Goal: Task Accomplishment & Management: Manage account settings

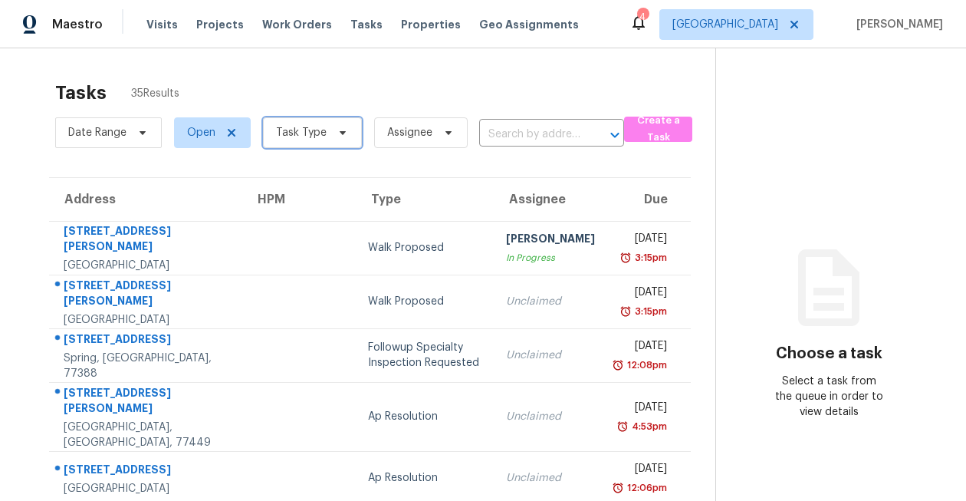
click at [321, 129] on span "Task Type" at bounding box center [301, 132] width 51 height 15
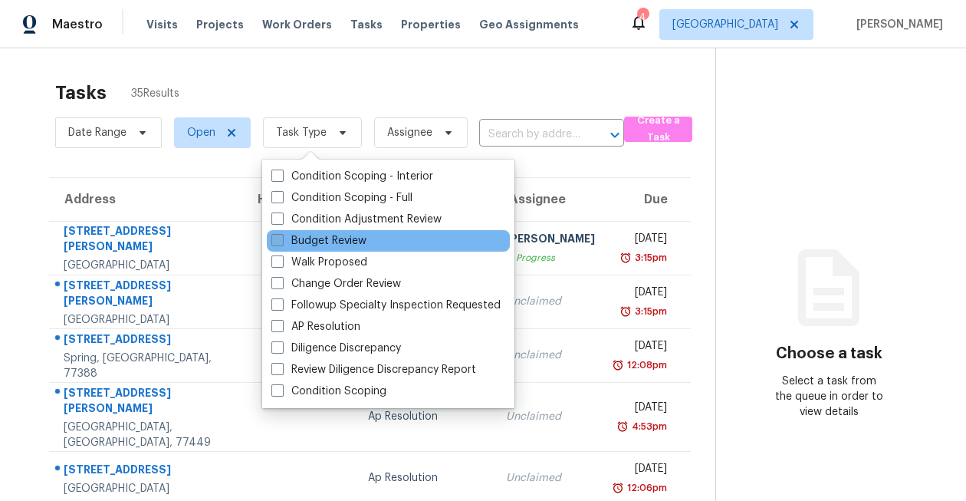
click at [320, 243] on label "Budget Review" at bounding box center [318, 240] width 95 height 15
click at [281, 243] on input "Budget Review" at bounding box center [276, 238] width 10 height 10
checkbox input "true"
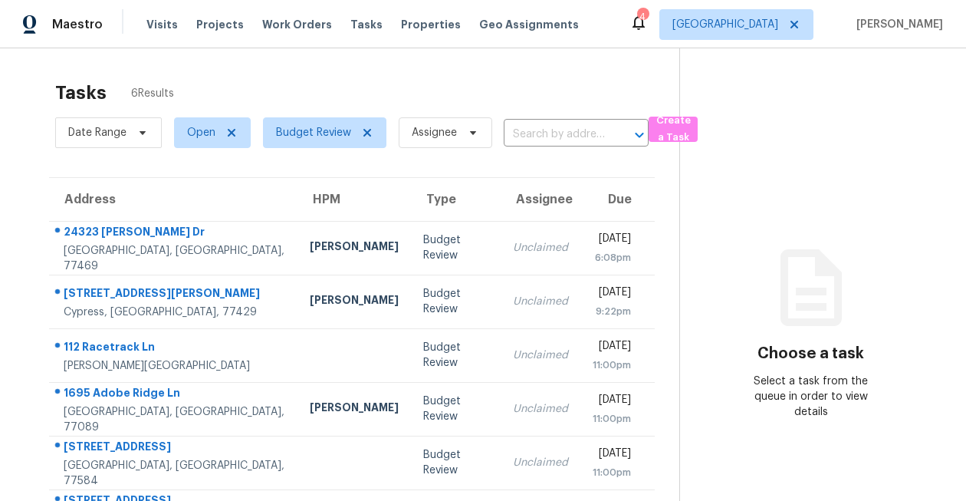
click at [29, 153] on section "Tasks 6 Results Date Range Open Budget Review Assignee ​ Create a Task Address …" at bounding box center [352, 314] width 655 height 483
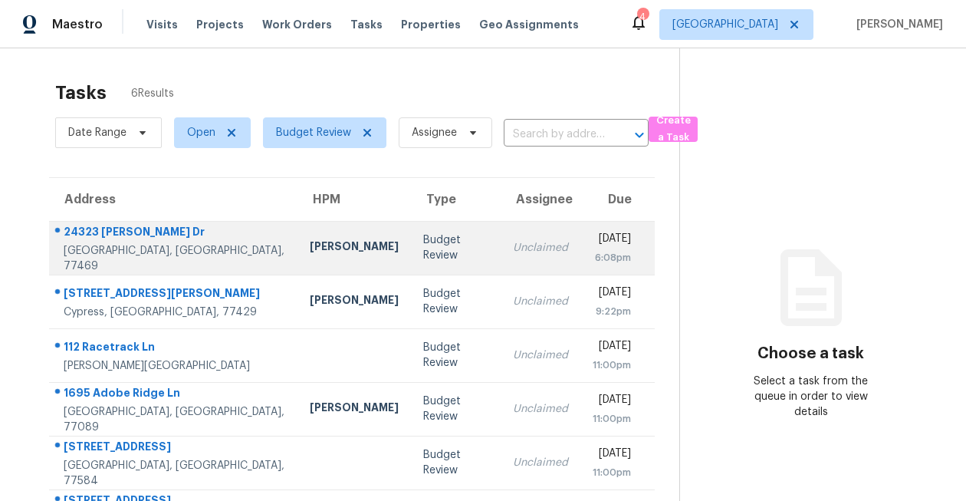
click at [298, 252] on td "[PERSON_NAME]" at bounding box center [355, 248] width 114 height 54
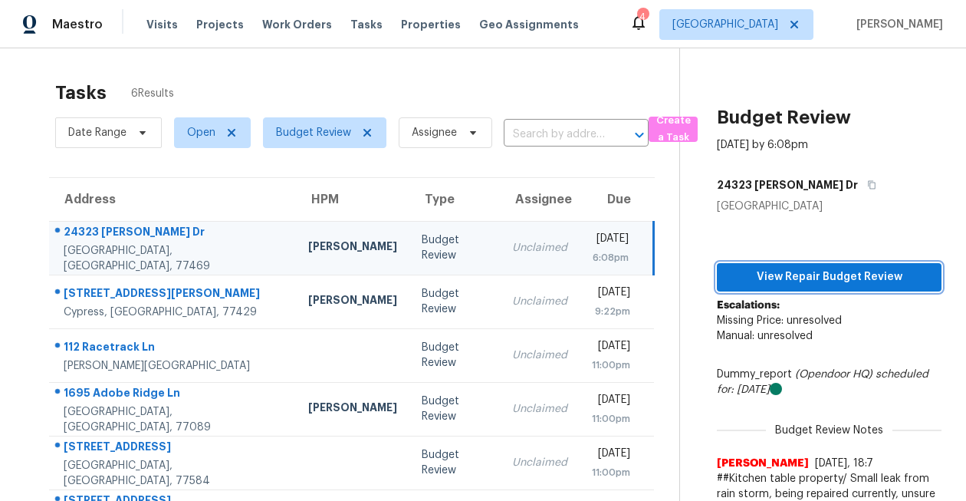
click at [788, 278] on span "View Repair Budget Review" at bounding box center [829, 277] width 200 height 19
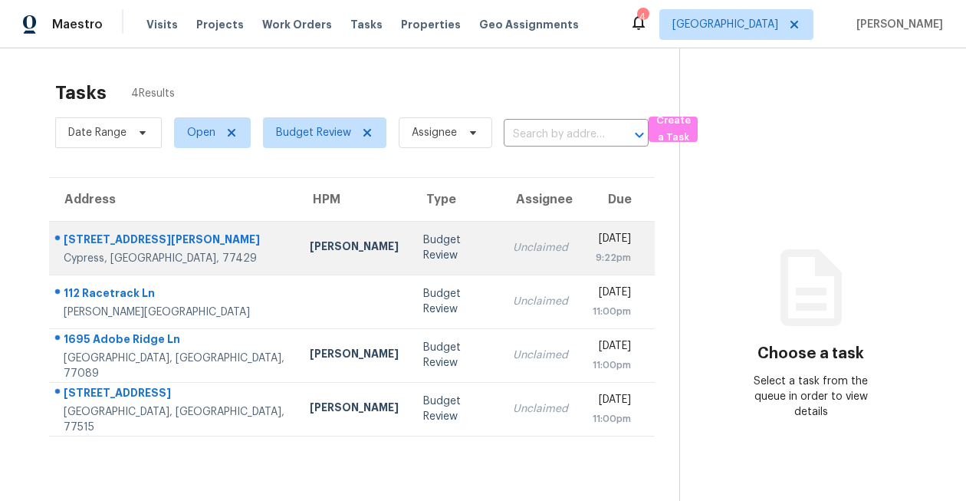
click at [163, 240] on div "[STREET_ADDRESS][PERSON_NAME]" at bounding box center [175, 241] width 222 height 19
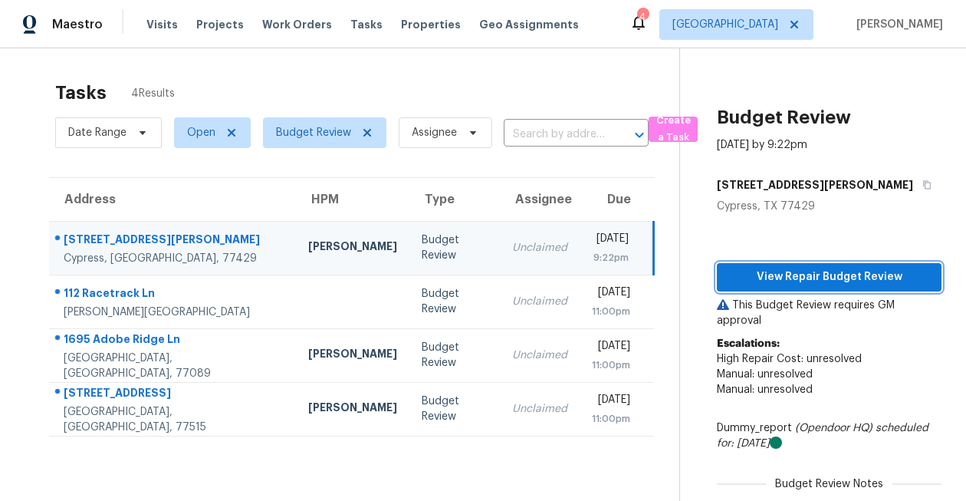
click at [773, 265] on button "View Repair Budget Review" at bounding box center [829, 277] width 225 height 28
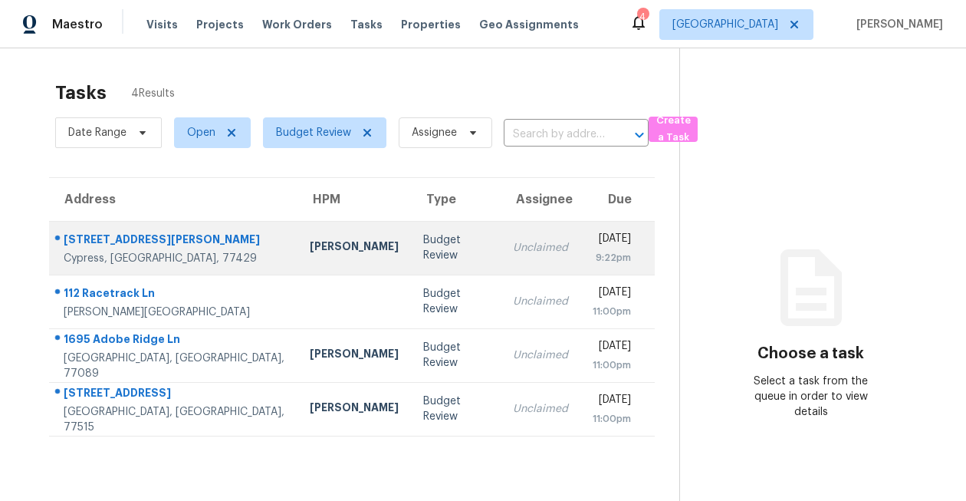
click at [178, 241] on div "[STREET_ADDRESS][PERSON_NAME]" at bounding box center [175, 241] width 222 height 19
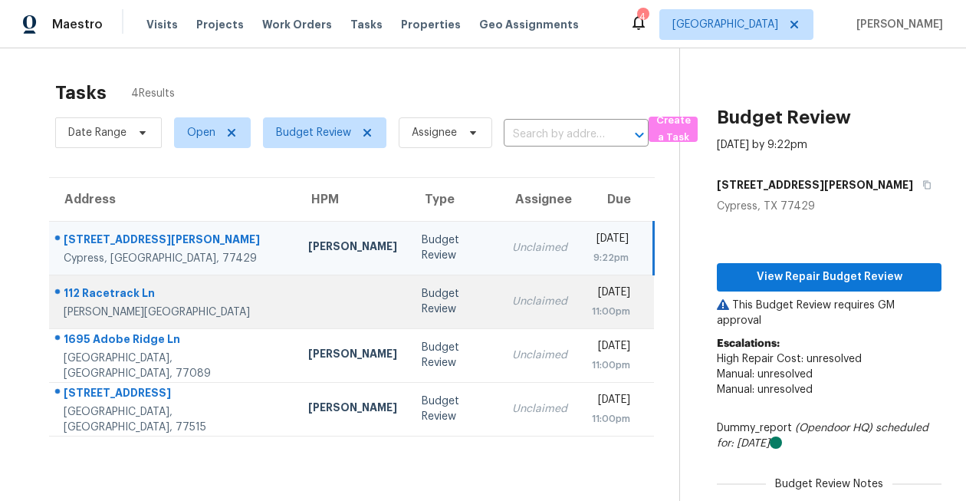
click at [94, 302] on div "112 Racetrack Ln" at bounding box center [174, 294] width 220 height 19
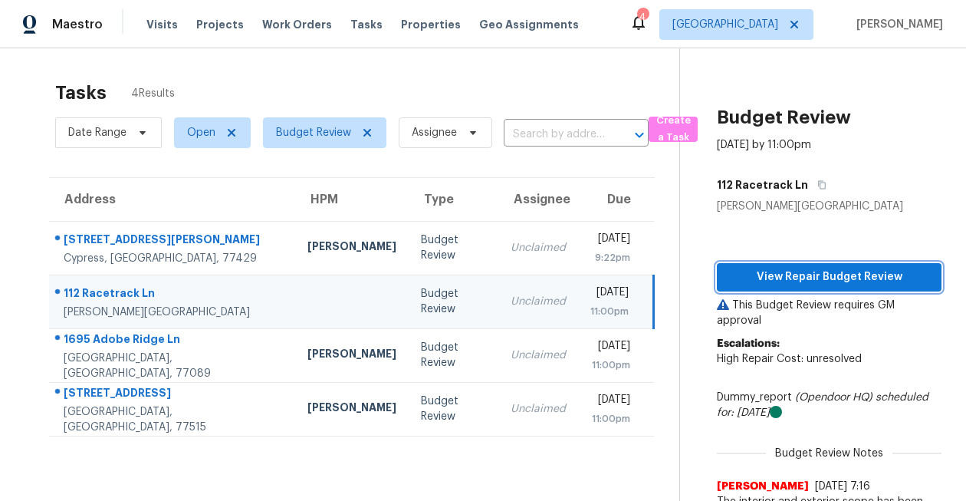
click at [775, 278] on span "View Repair Budget Review" at bounding box center [829, 277] width 200 height 19
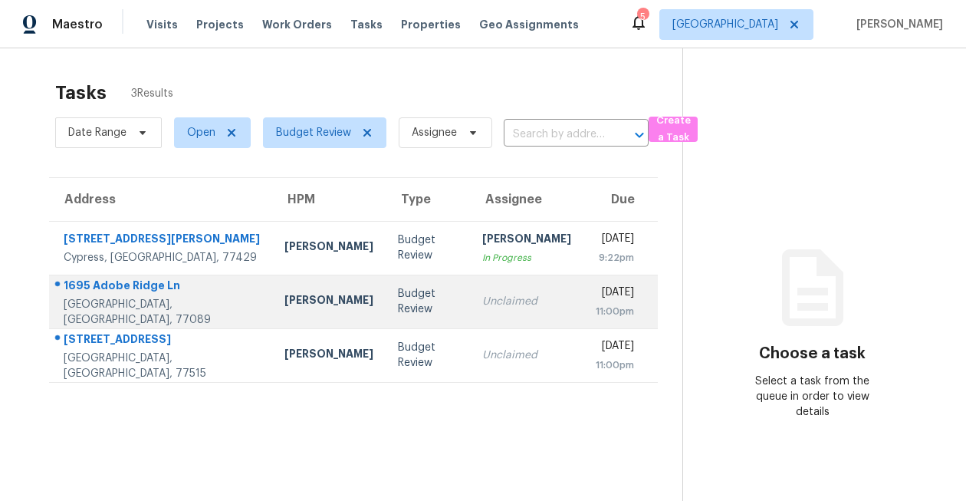
click at [193, 288] on div "1695 Adobe Ridge Ln" at bounding box center [162, 287] width 196 height 19
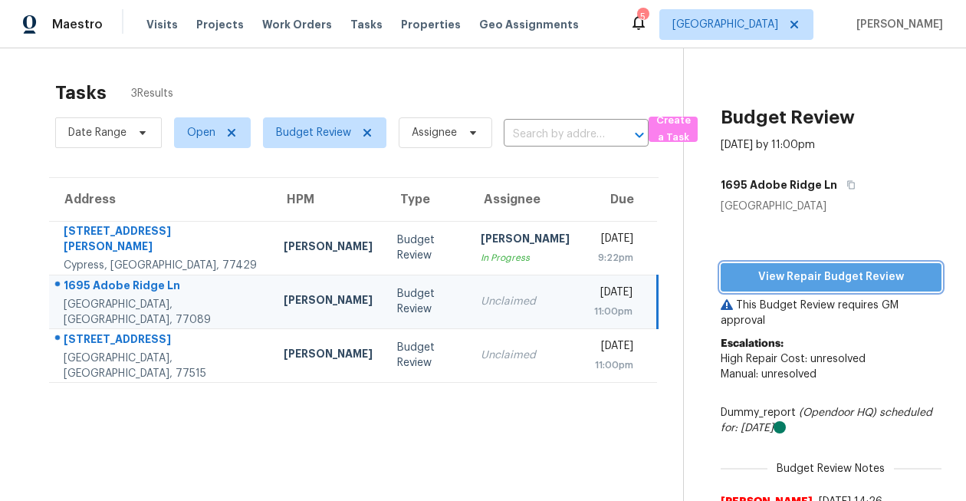
click at [791, 280] on span "View Repair Budget Review" at bounding box center [831, 277] width 196 height 19
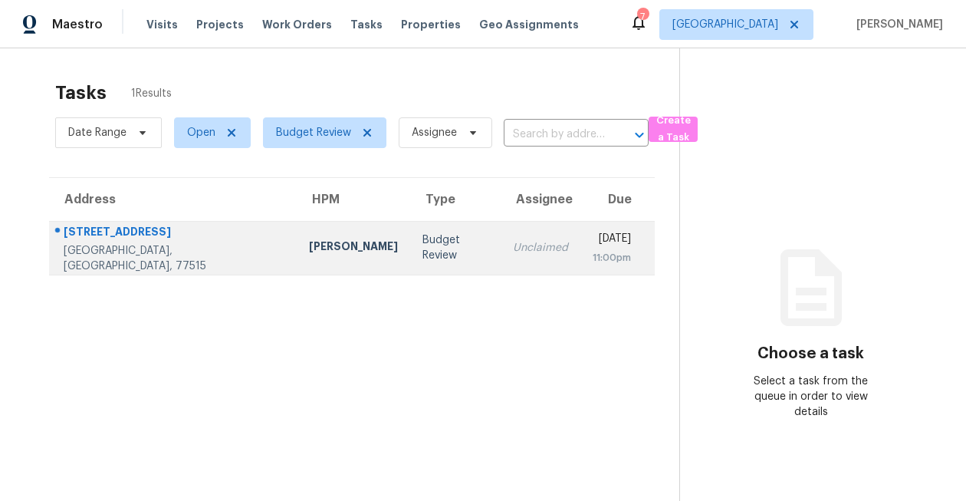
click at [107, 250] on div "[GEOGRAPHIC_DATA], [GEOGRAPHIC_DATA], 77515" at bounding box center [174, 258] width 221 height 31
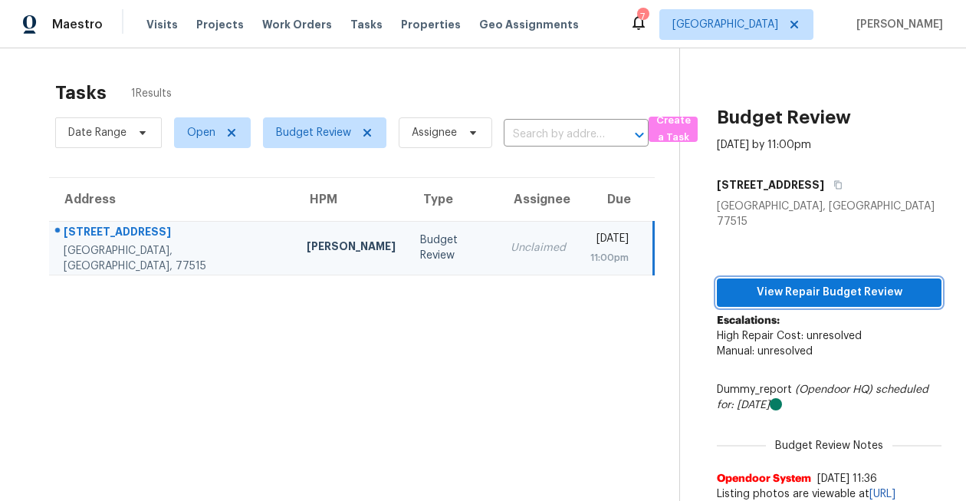
click at [842, 283] on span "View Repair Budget Review" at bounding box center [829, 292] width 200 height 19
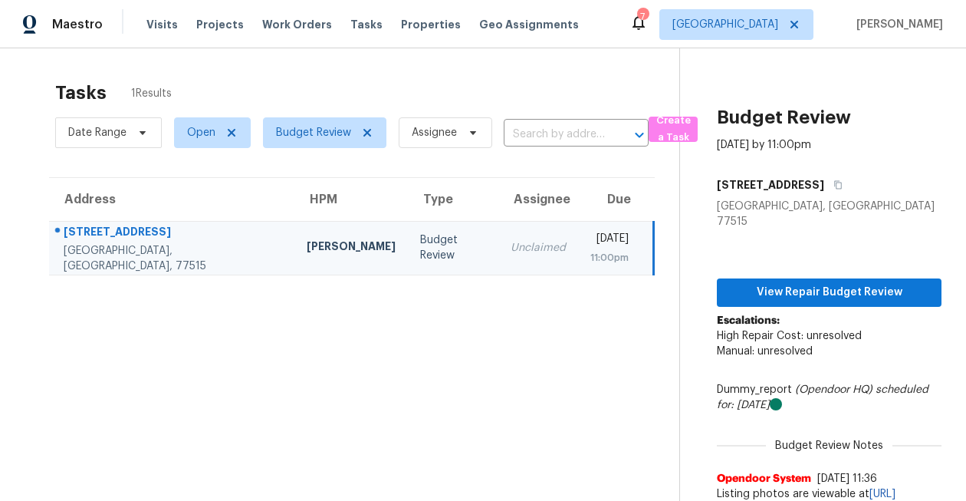
click at [109, 240] on div "[STREET_ADDRESS]" at bounding box center [173, 233] width 219 height 19
drag, startPoint x: 64, startPoint y: 239, endPoint x: 130, endPoint y: 241, distance: 66.8
click at [130, 241] on div "[STREET_ADDRESS]" at bounding box center [173, 233] width 219 height 19
copy div "[STREET_ADDRESS]"
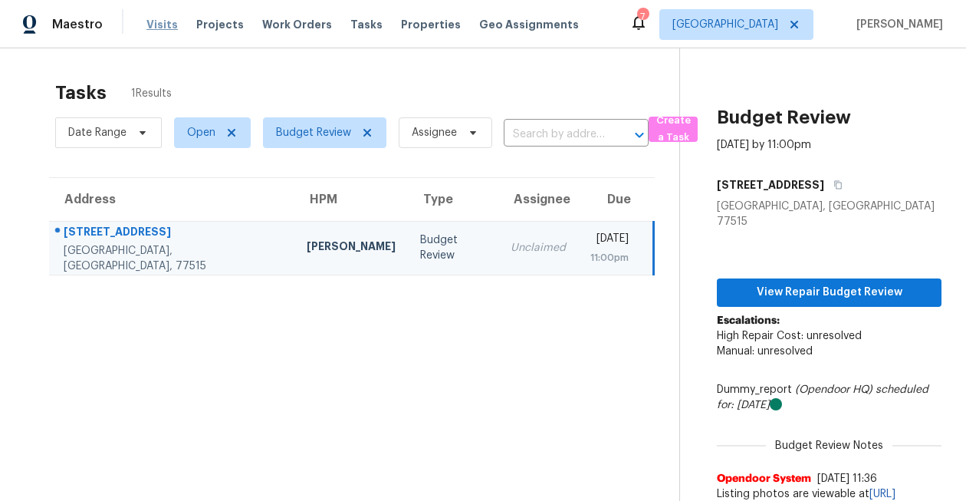
click at [157, 24] on span "Visits" at bounding box center [161, 24] width 31 height 15
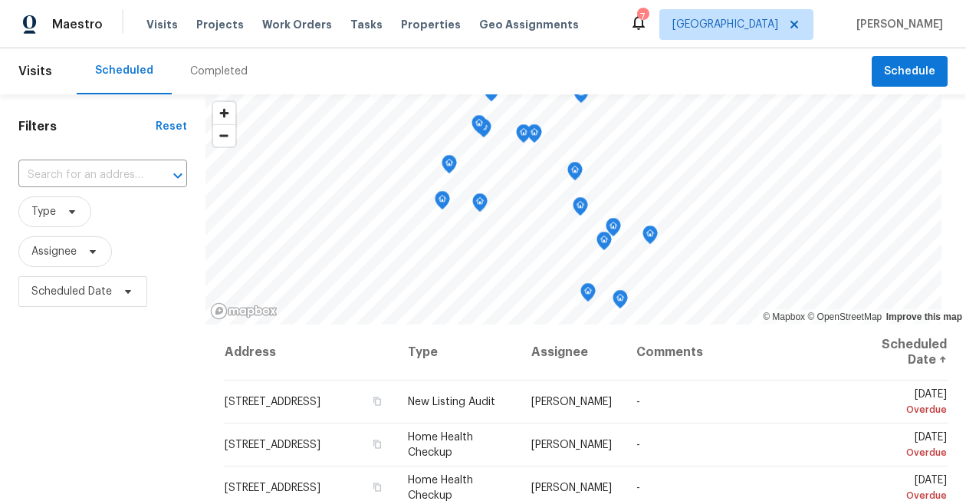
click at [219, 69] on div "Completed" at bounding box center [219, 71] width 58 height 15
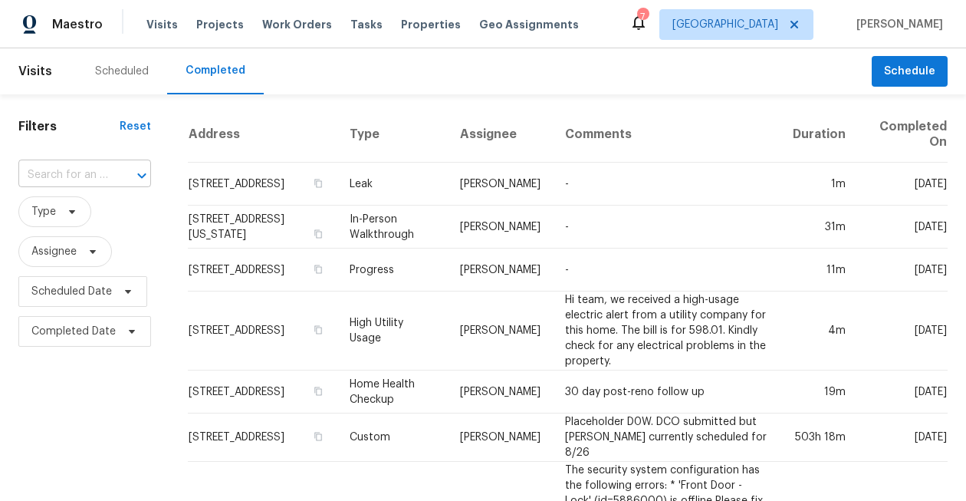
click at [105, 169] on input "text" at bounding box center [63, 175] width 90 height 24
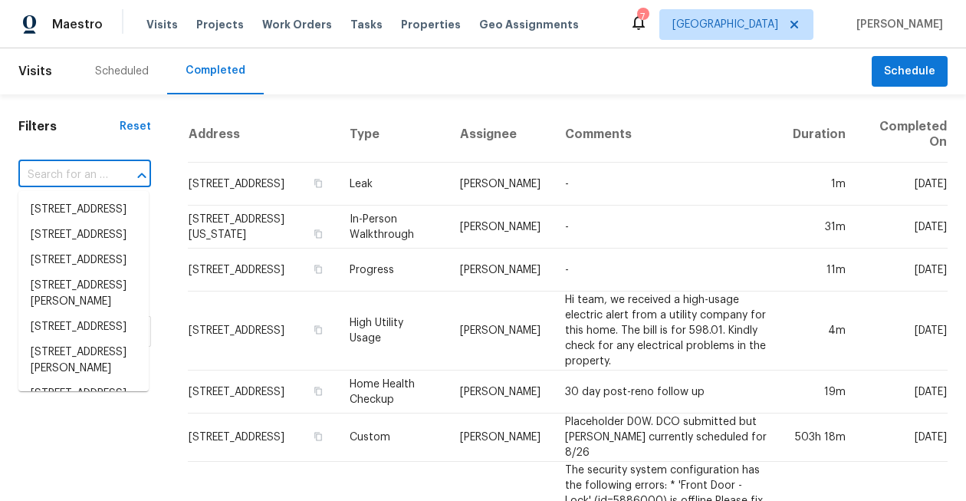
paste input "[STREET_ADDRESS]"
type input "[STREET_ADDRESS]"
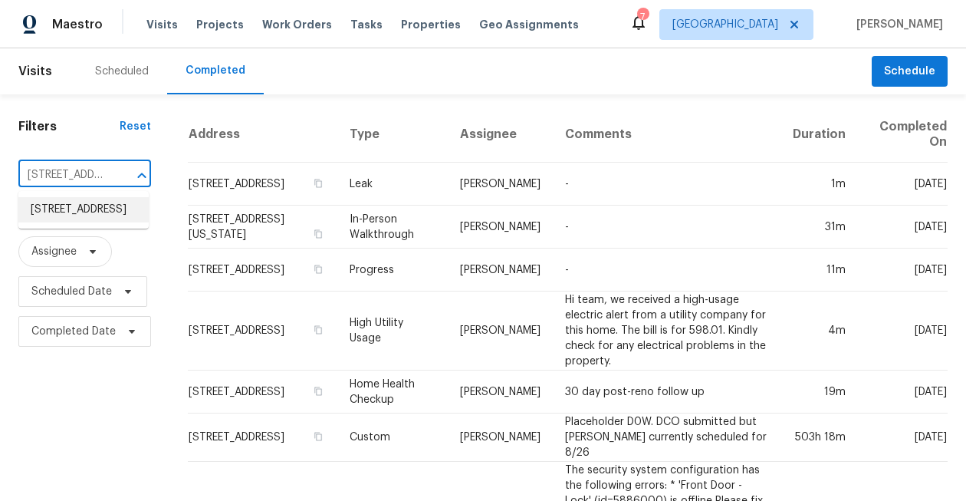
click at [81, 220] on li "117 Lasso St, Angleton, TX 77515" at bounding box center [83, 209] width 130 height 25
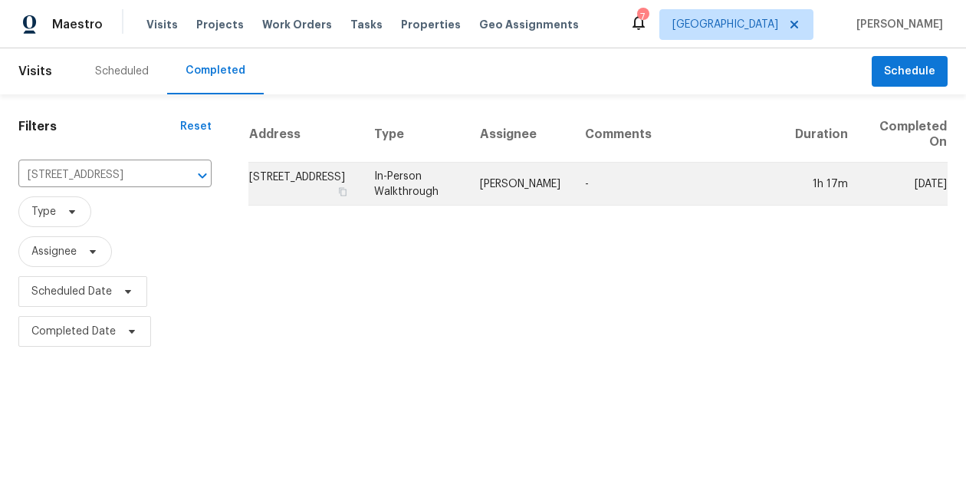
click at [296, 181] on td "117 Lasso St, Angleton, TX 77515" at bounding box center [305, 184] width 114 height 43
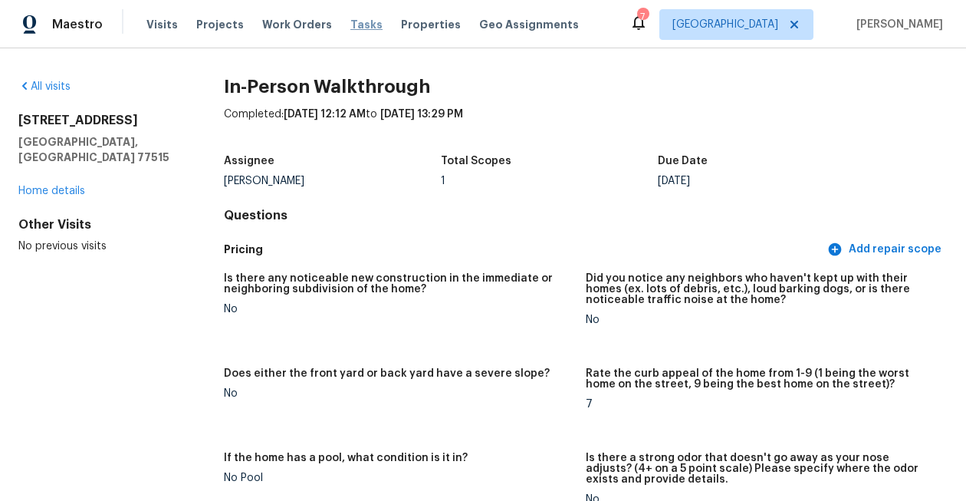
click at [350, 26] on span "Tasks" at bounding box center [366, 24] width 32 height 11
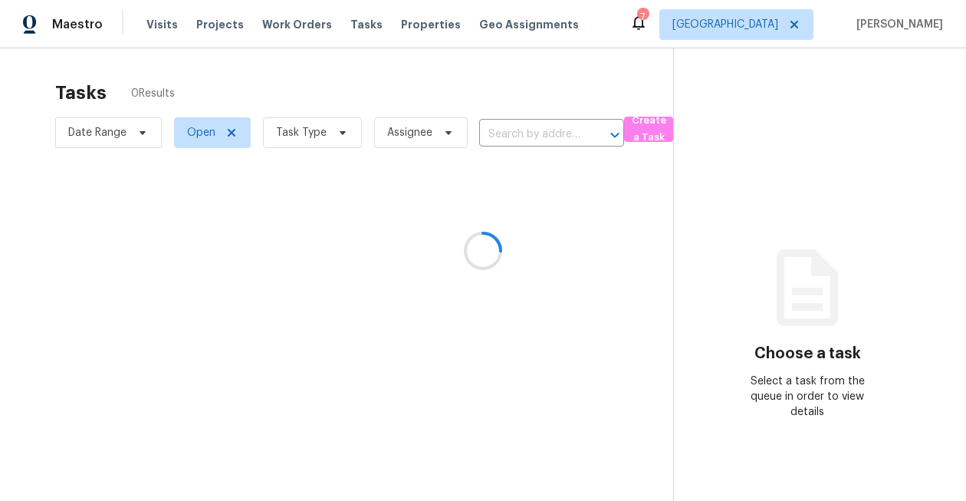
click at [316, 143] on div at bounding box center [483, 250] width 966 height 501
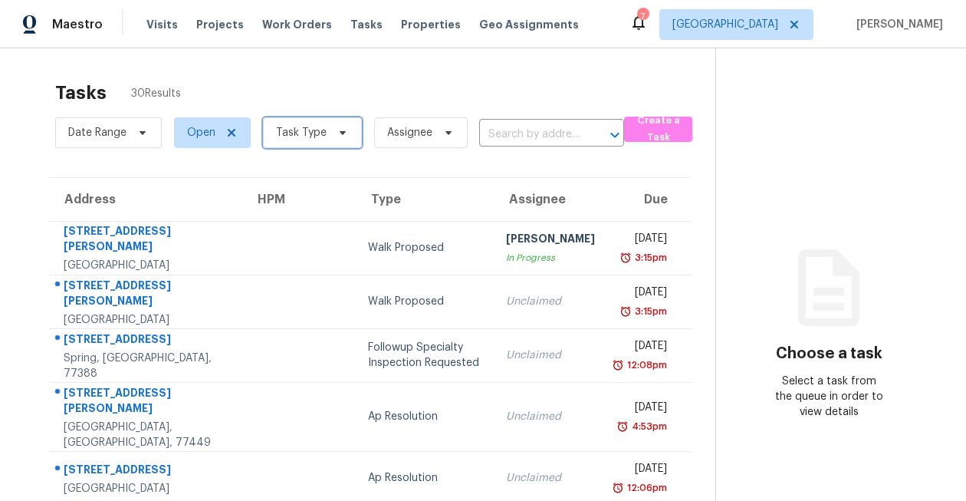
click at [311, 134] on span "Task Type" at bounding box center [301, 132] width 51 height 15
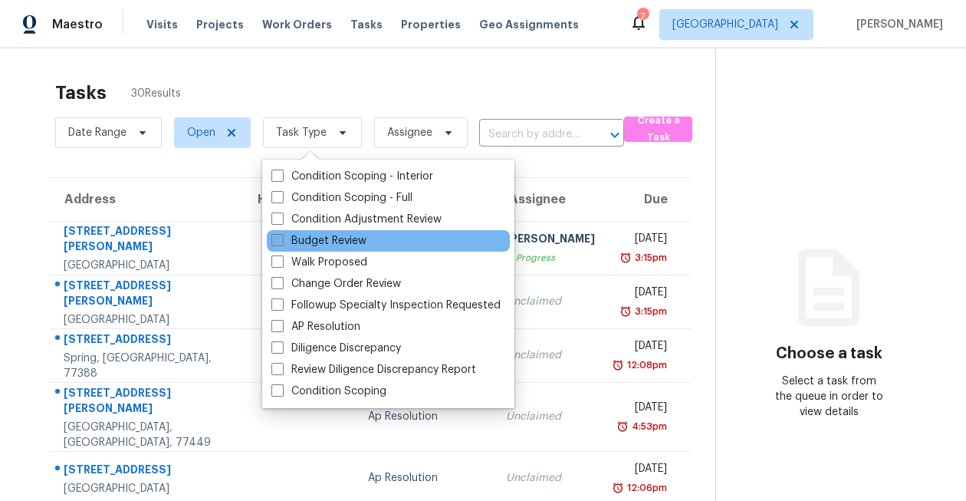
click at [329, 246] on label "Budget Review" at bounding box center [318, 240] width 95 height 15
click at [281, 243] on input "Budget Review" at bounding box center [276, 238] width 10 height 10
checkbox input "true"
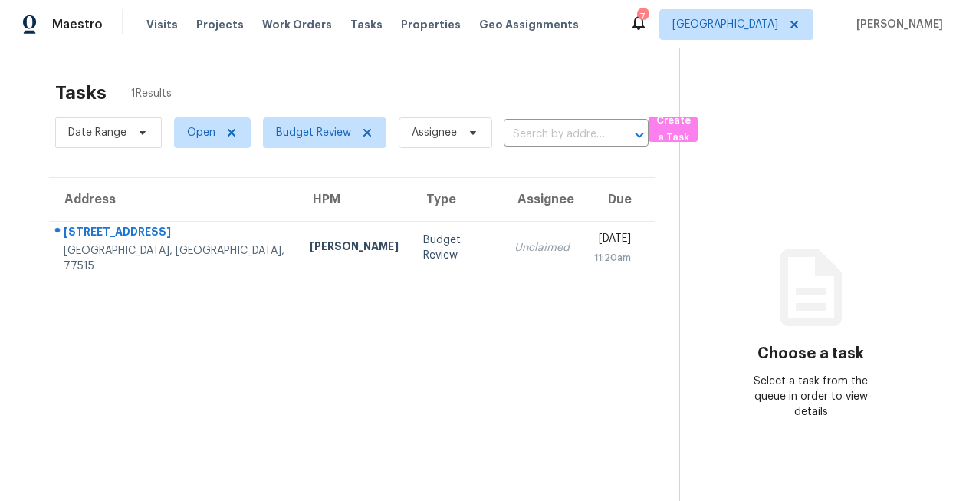
click at [456, 68] on div "Tasks 1 Results Date Range Open Budget Review Assignee ​ Create a Task Address …" at bounding box center [483, 298] width 966 height 501
click at [567, 93] on div "Tasks 1 Results" at bounding box center [367, 93] width 624 height 40
click at [648, 28] on icon at bounding box center [639, 22] width 18 height 18
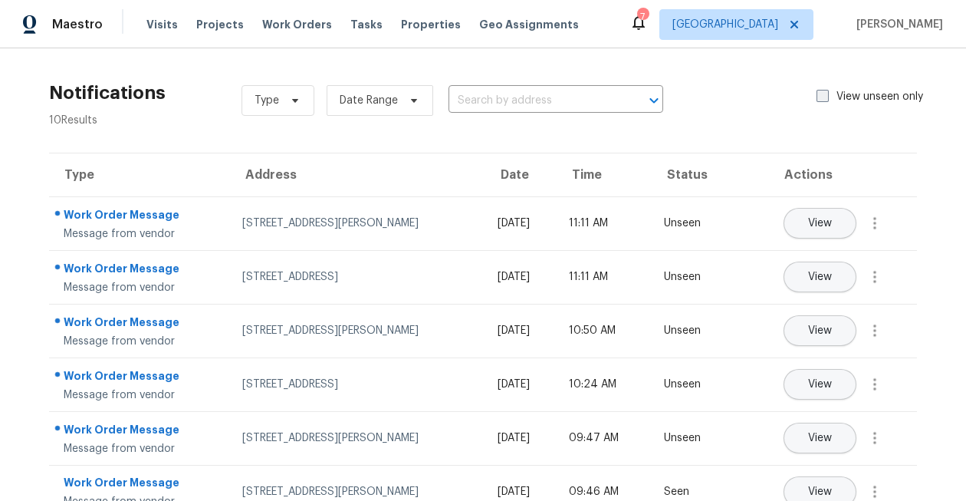
click at [821, 96] on span at bounding box center [823, 96] width 12 height 12
click at [821, 96] on input "View unseen only" at bounding box center [822, 94] width 10 height 10
checkbox input "true"
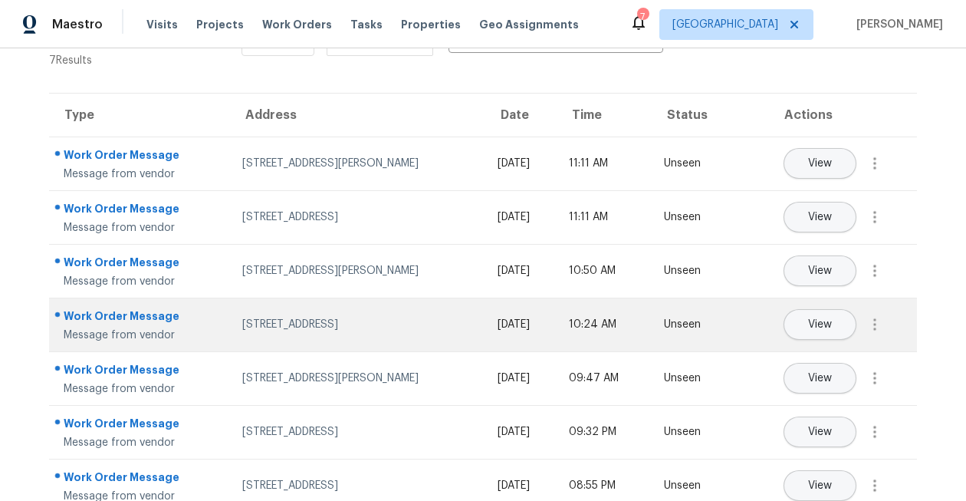
scroll to position [84, 0]
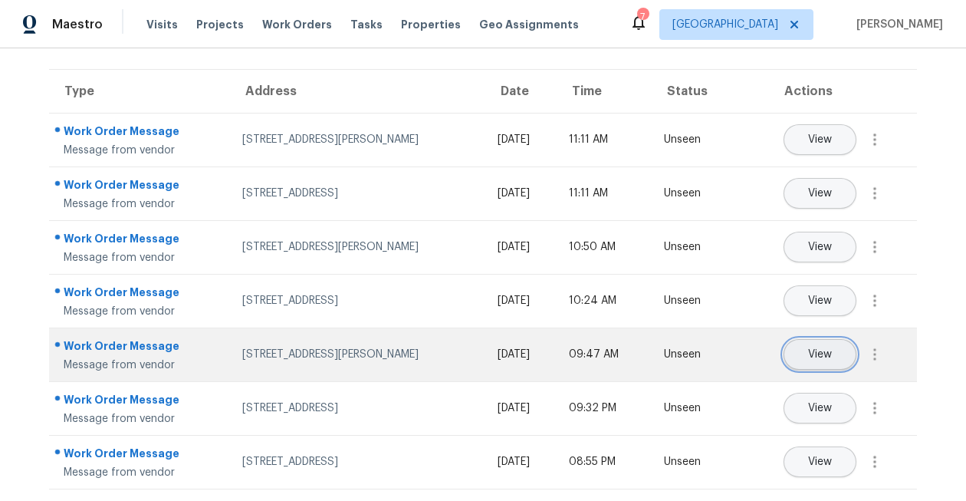
click at [834, 341] on button "View" at bounding box center [820, 354] width 73 height 31
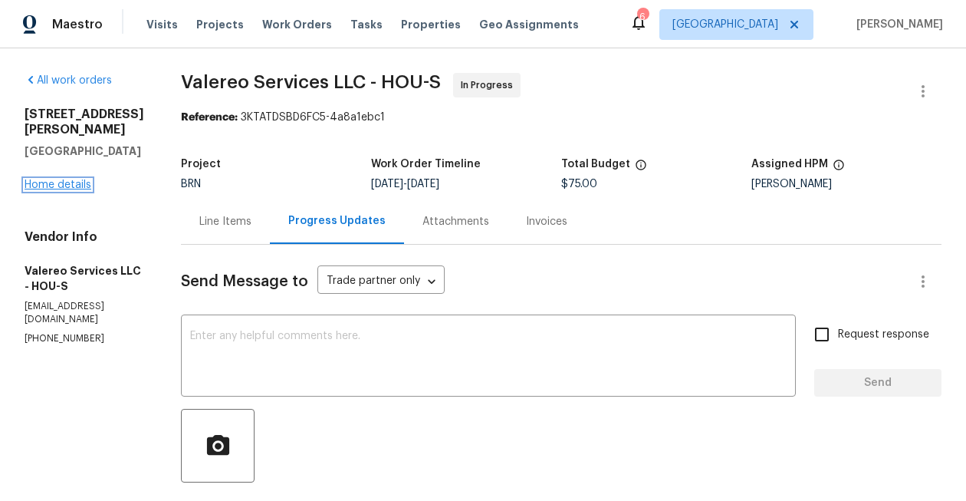
click at [54, 190] on link "Home details" at bounding box center [58, 184] width 67 height 11
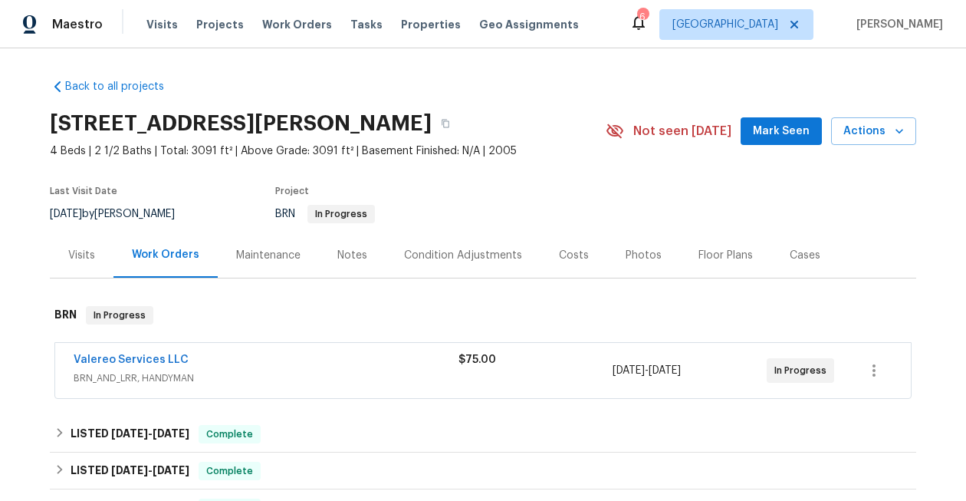
click at [645, 27] on icon at bounding box center [639, 22] width 12 height 15
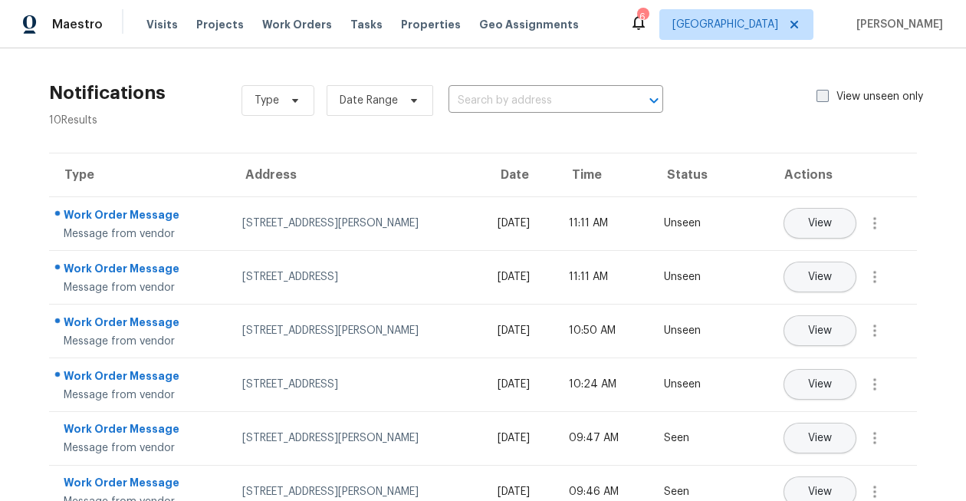
click at [821, 92] on span at bounding box center [823, 96] width 12 height 12
click at [821, 92] on input "View unseen only" at bounding box center [822, 94] width 10 height 10
checkbox input "true"
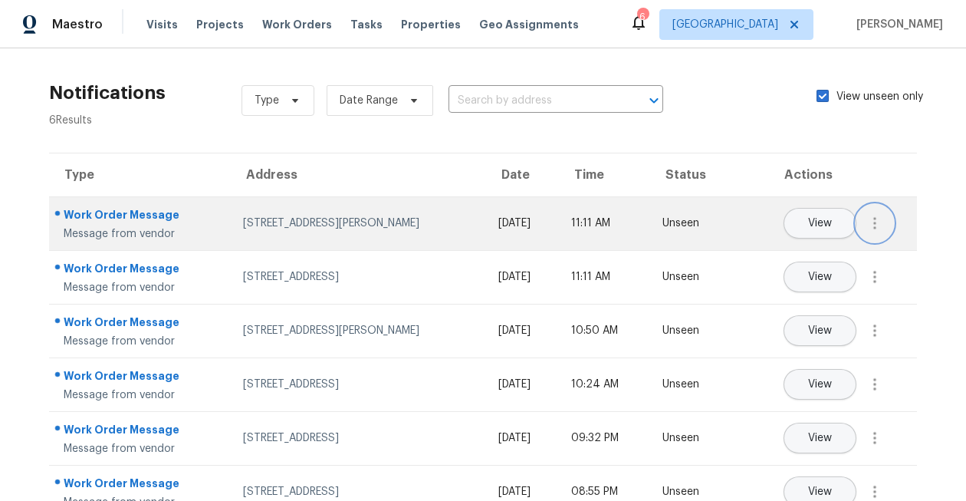
click at [878, 225] on icon "button" at bounding box center [875, 223] width 18 height 18
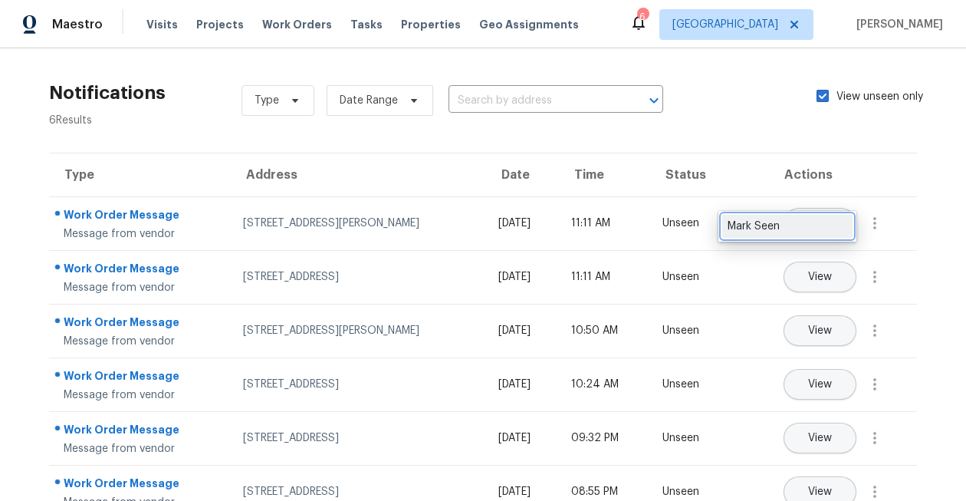
click at [840, 225] on div "Mark Seen" at bounding box center [788, 226] width 120 height 15
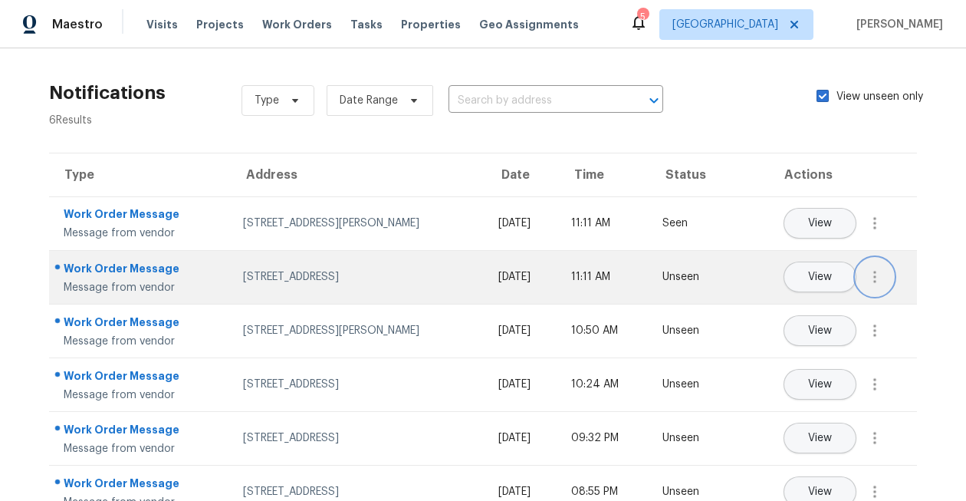
click at [884, 280] on button "button" at bounding box center [875, 276] width 37 height 37
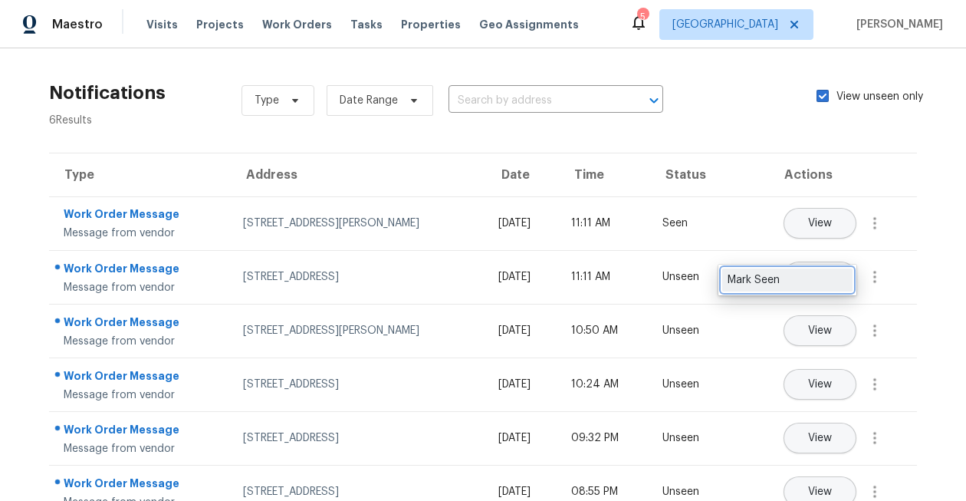
click at [836, 280] on div "Mark Seen" at bounding box center [788, 279] width 120 height 15
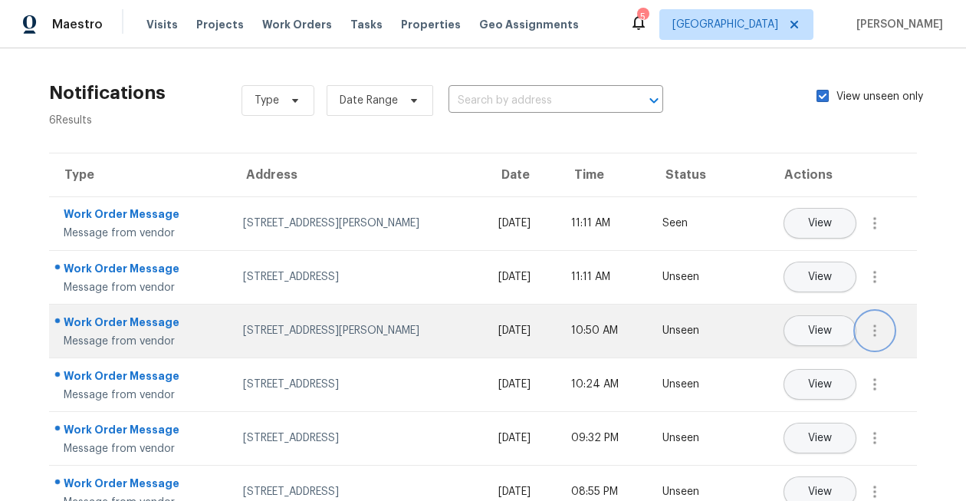
click at [880, 325] on icon "button" at bounding box center [875, 330] width 18 height 18
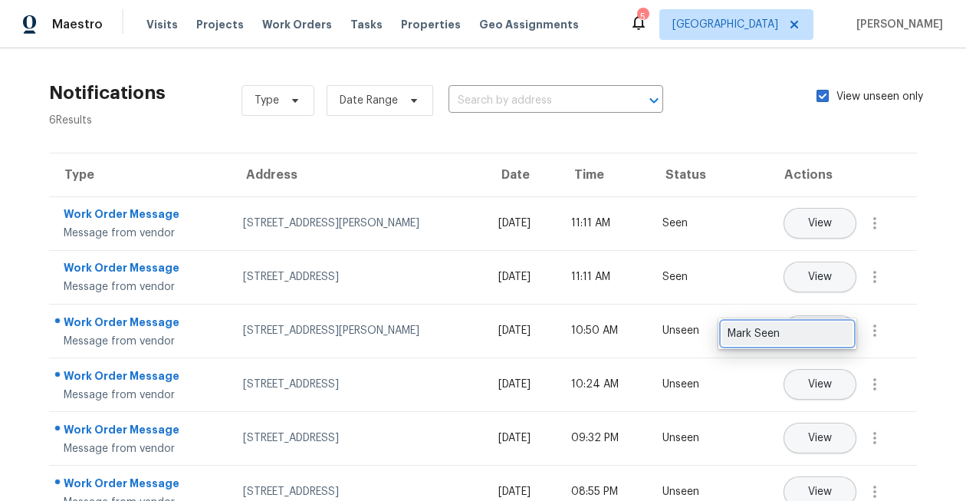
click at [834, 325] on link "Mark Seen" at bounding box center [787, 333] width 130 height 23
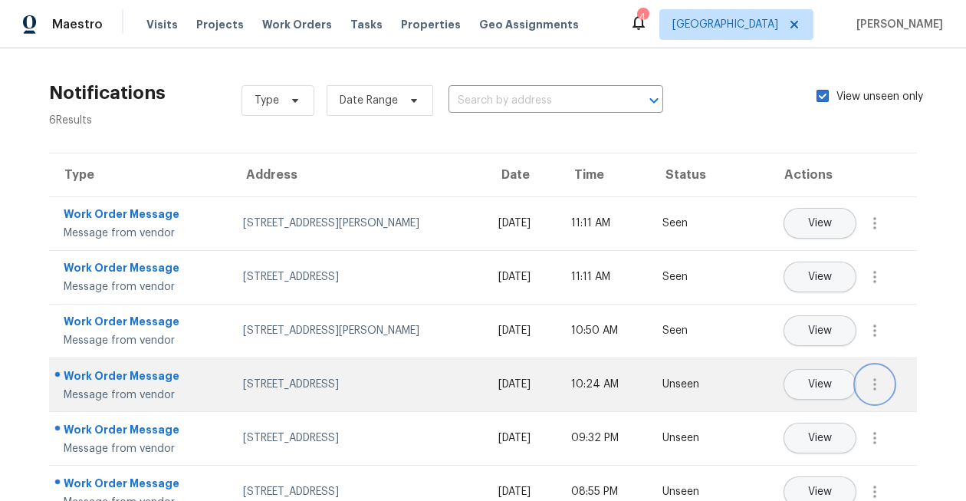
click at [878, 380] on icon "button" at bounding box center [875, 384] width 18 height 18
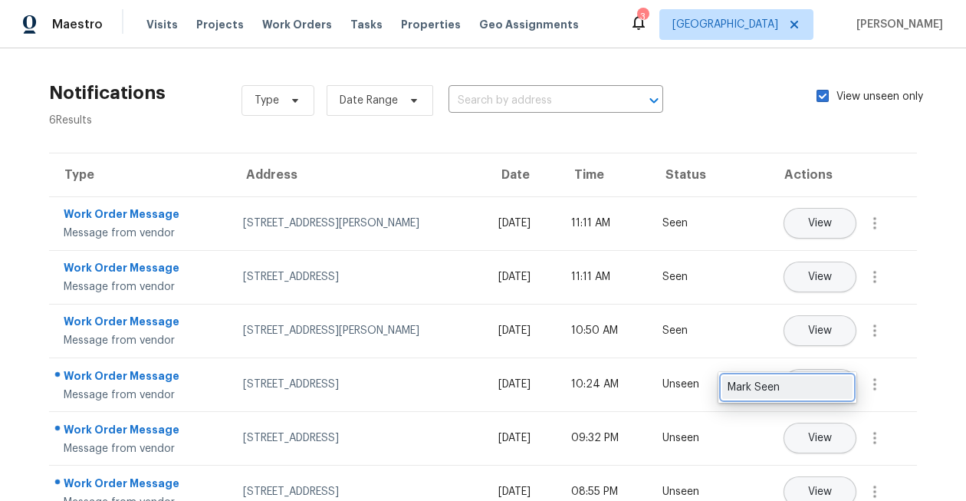
click at [834, 383] on div "Mark Seen" at bounding box center [788, 387] width 120 height 15
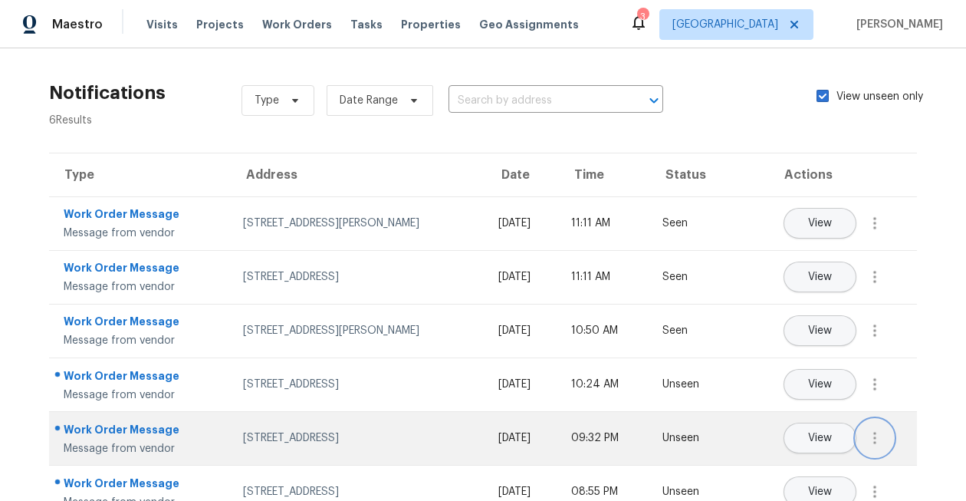
click at [870, 446] on icon "button" at bounding box center [875, 438] width 18 height 18
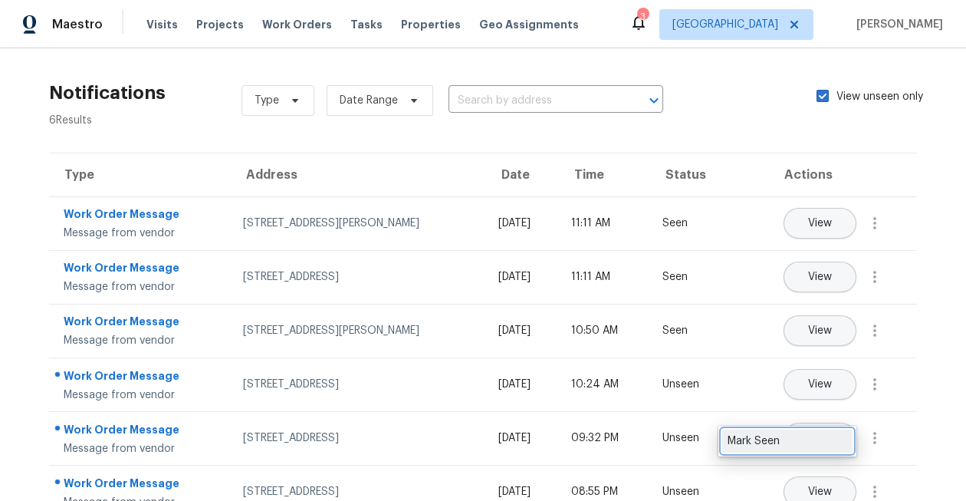
click at [834, 443] on div "Mark Seen" at bounding box center [788, 440] width 120 height 15
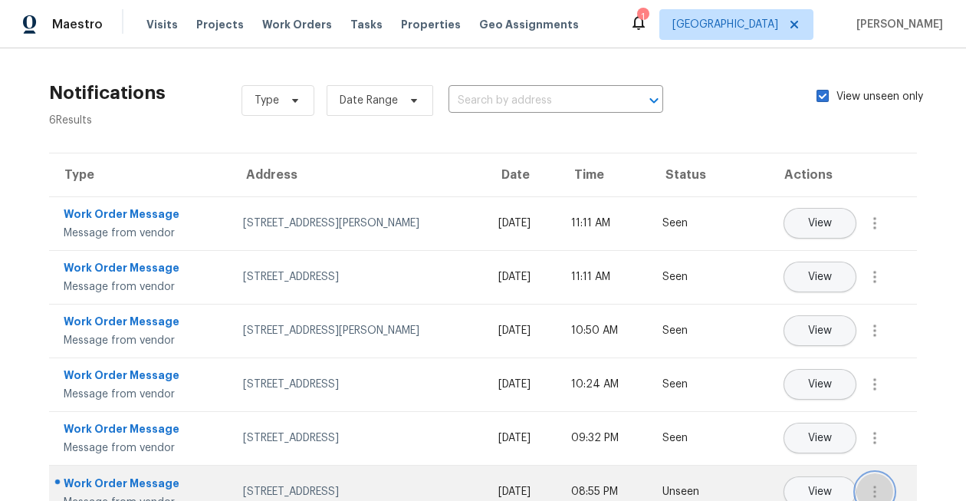
click at [883, 491] on icon "button" at bounding box center [875, 491] width 18 height 18
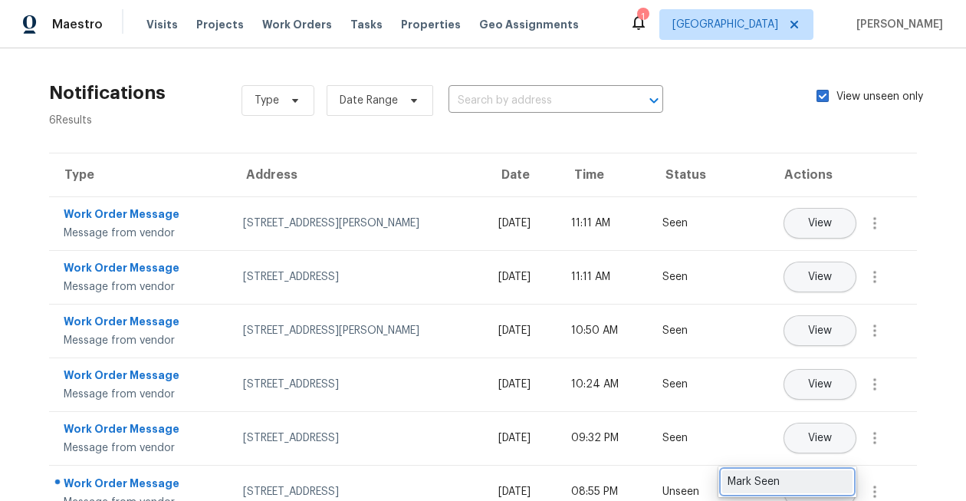
click at [828, 485] on div "Mark Seen" at bounding box center [788, 481] width 120 height 15
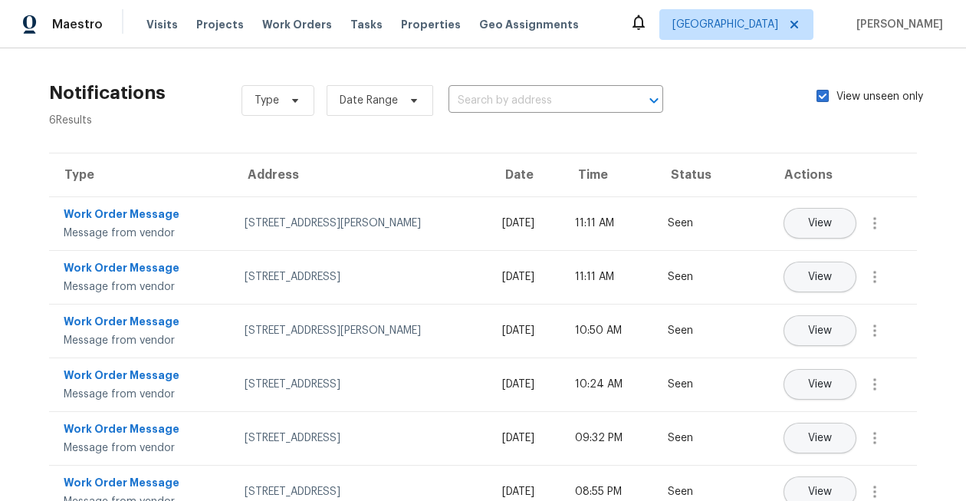
click at [884, 146] on section "Notifications 6 Results Type Date Range ​ View unseen only Type Address Date Ti…" at bounding box center [483, 302] width 917 height 459
